Goal: Navigation & Orientation: Find specific page/section

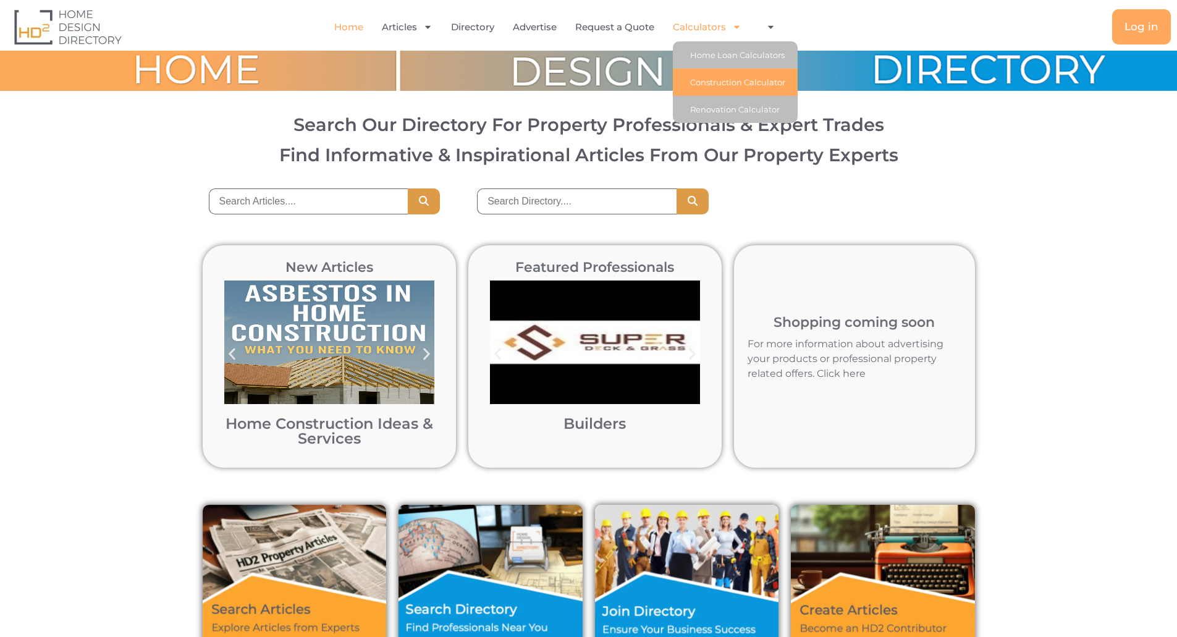
click at [725, 81] on link "Construction Calculator" at bounding box center [735, 82] width 125 height 27
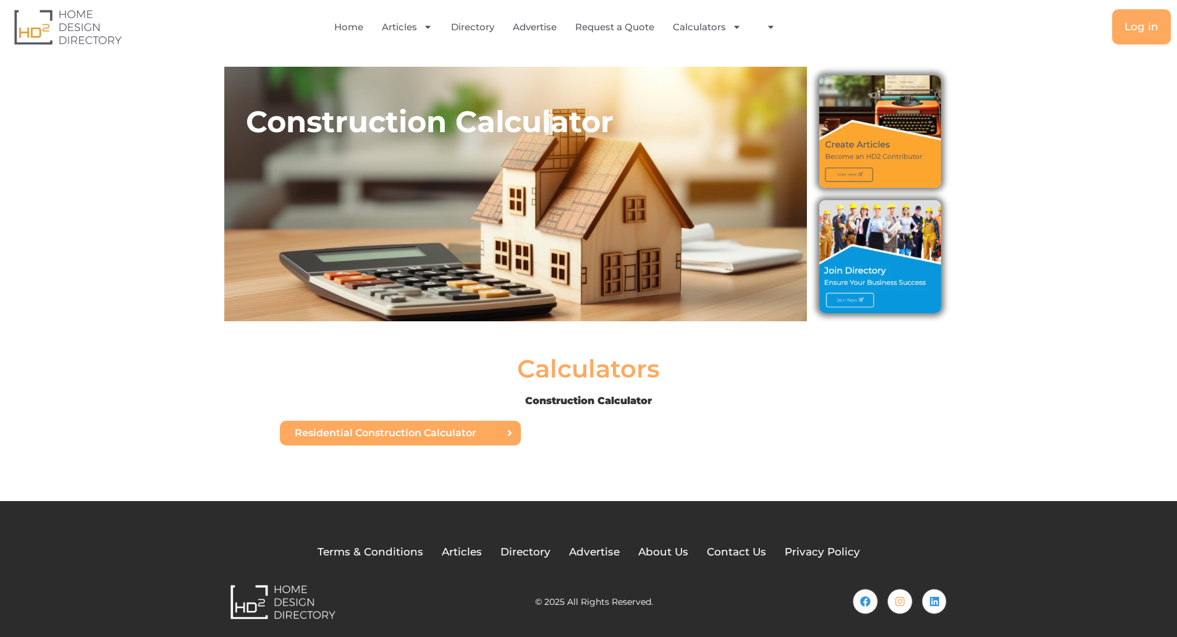
click at [460, 433] on span "Residential Construction Calculator" at bounding box center [386, 433] width 182 height 10
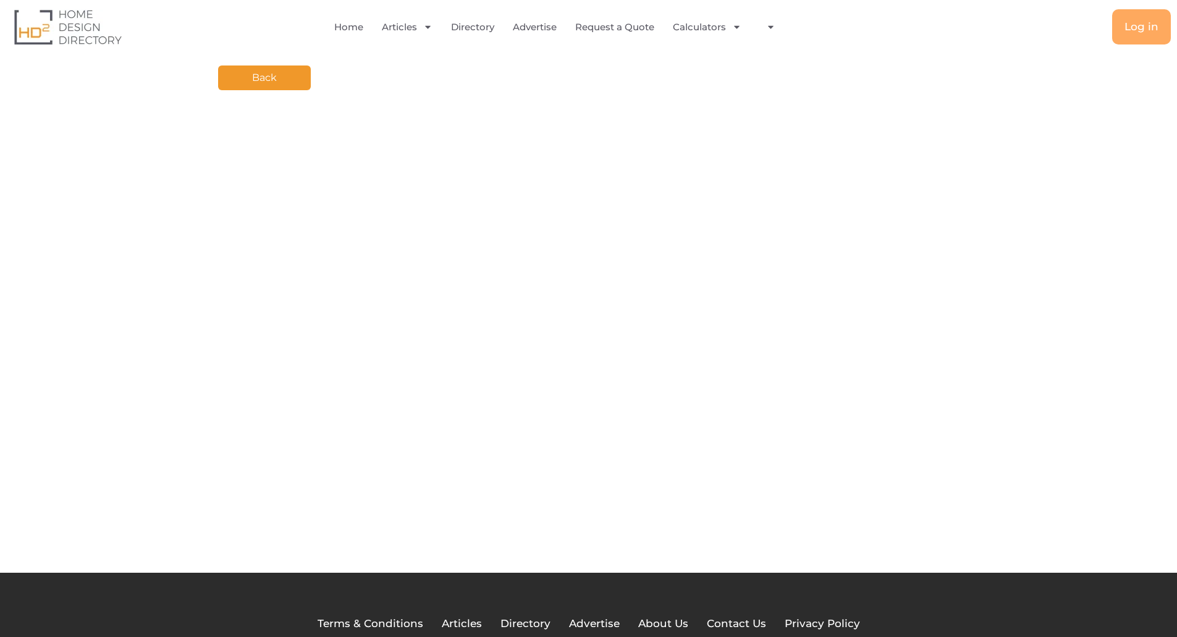
scroll to position [78, 0]
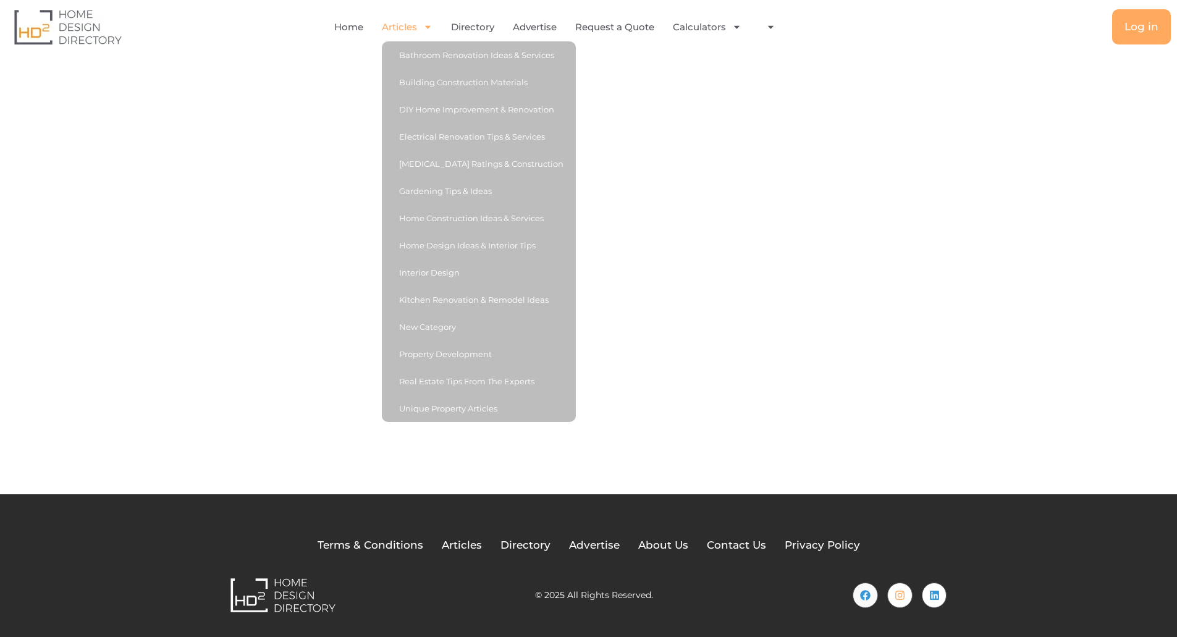
click at [426, 27] on icon "Menu" at bounding box center [428, 27] width 6 height 3
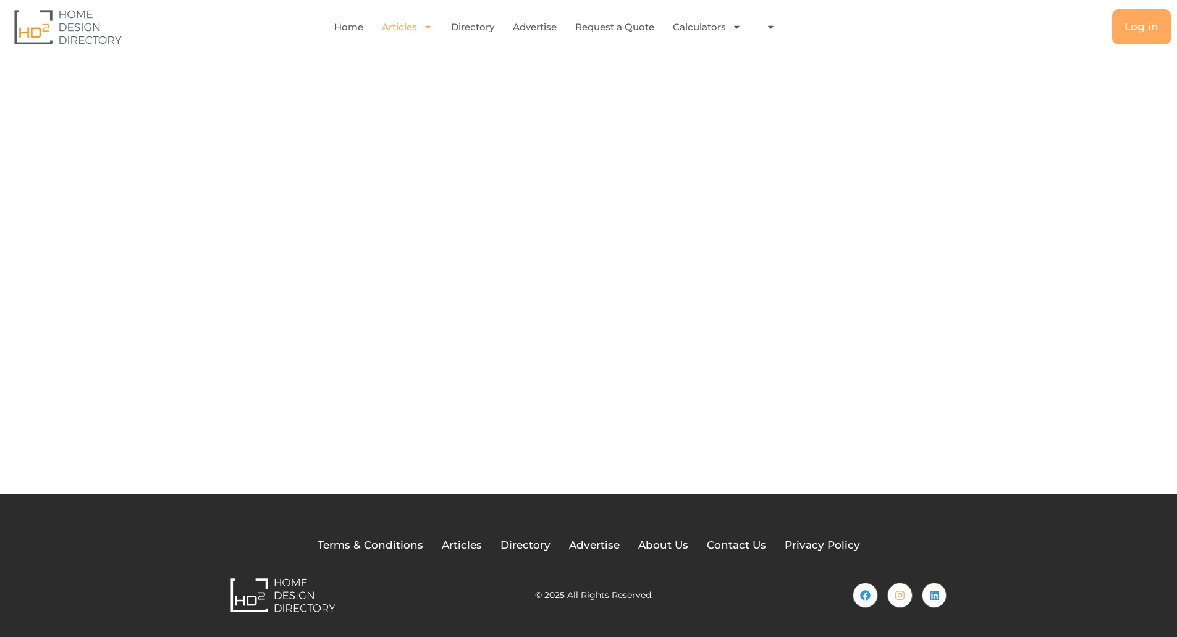
click at [426, 27] on icon "Menu" at bounding box center [428, 27] width 6 height 3
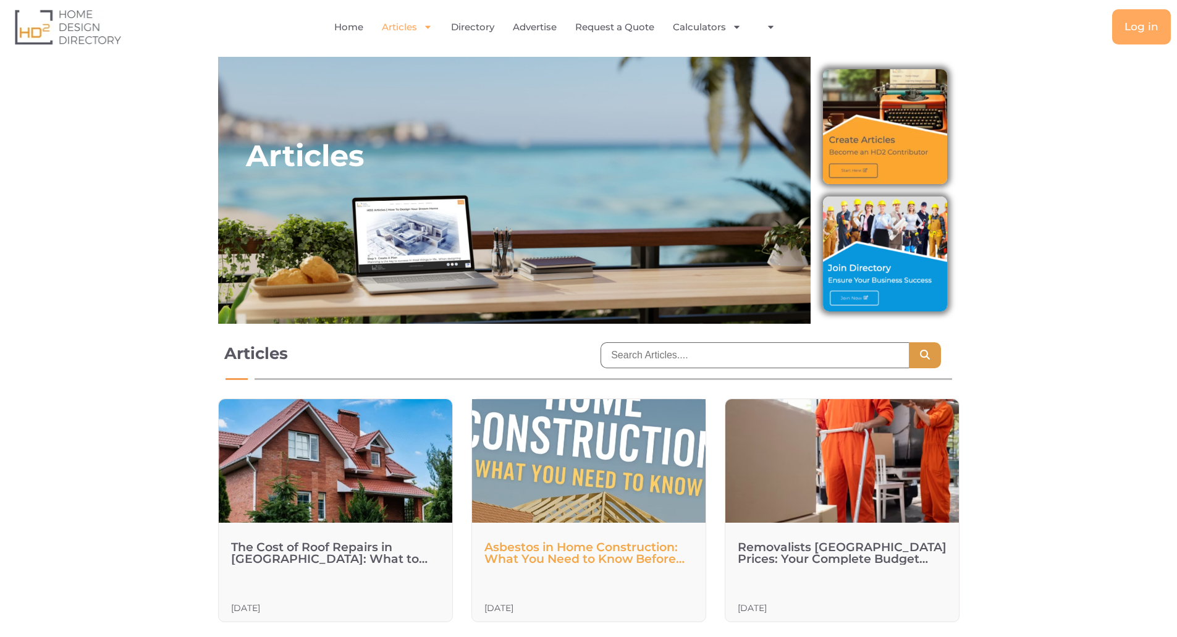
click at [560, 472] on img at bounding box center [588, 461] width 292 height 172
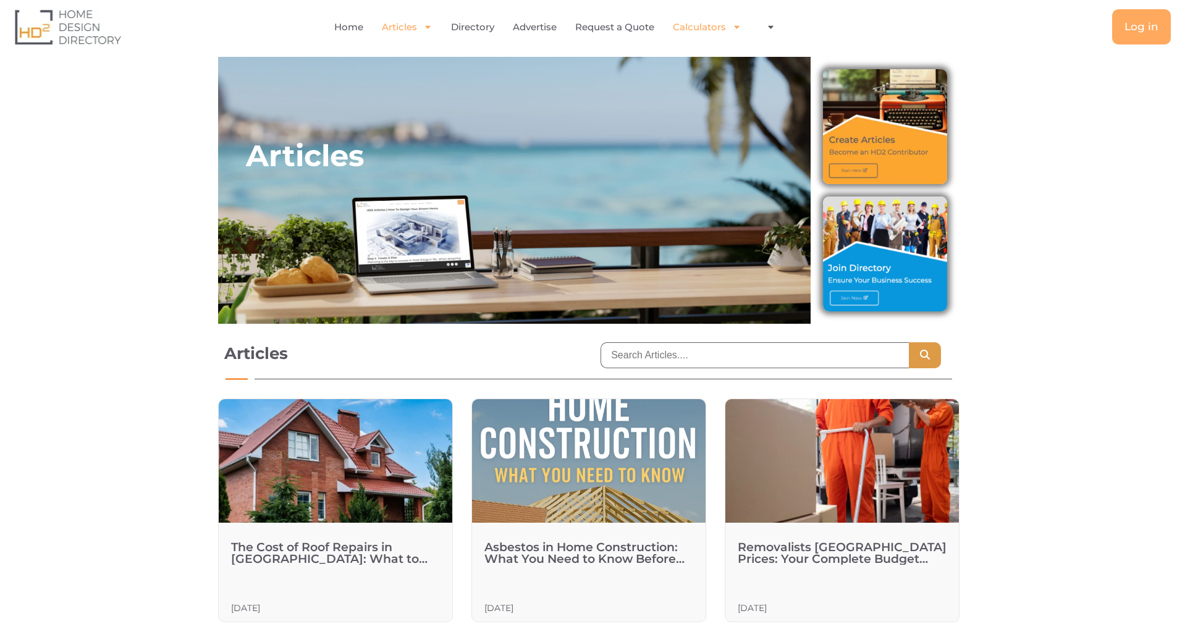
click at [732, 27] on icon "Menu" at bounding box center [736, 26] width 9 height 9
click at [772, 27] on icon "Menu" at bounding box center [771, 27] width 6 height 3
click at [473, 26] on link "Directory" at bounding box center [472, 27] width 43 height 28
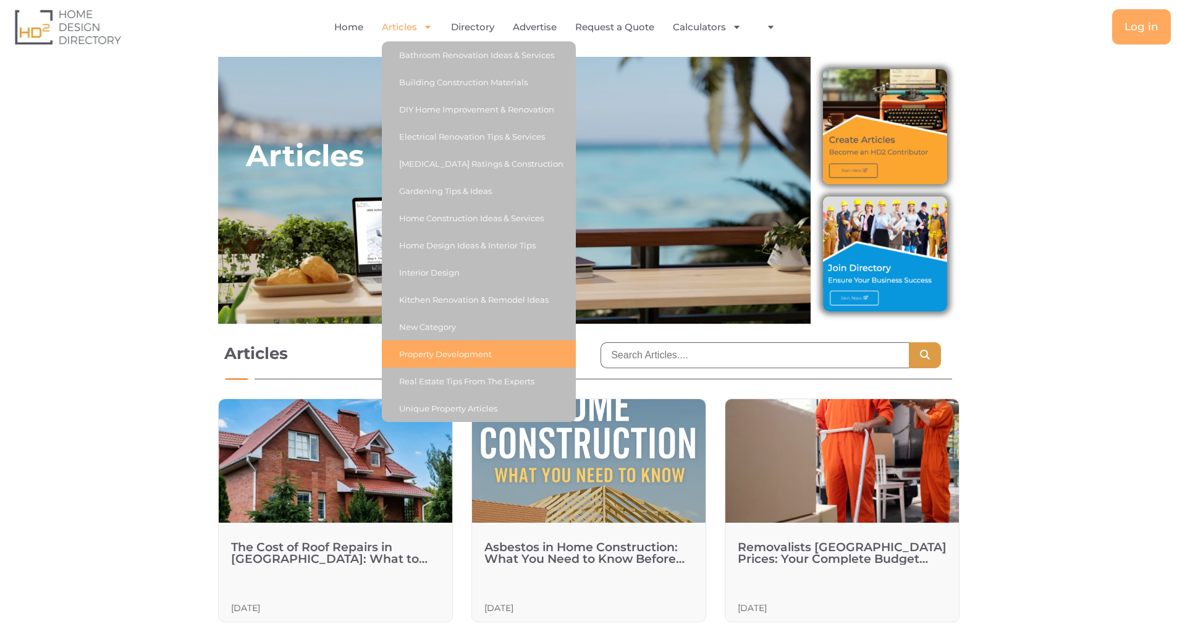
click at [434, 349] on link "Property Development" at bounding box center [479, 353] width 194 height 27
